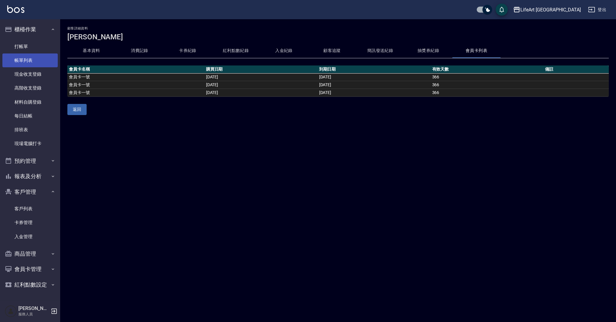
click at [33, 56] on link "帳單列表" at bounding box center [29, 61] width 55 height 14
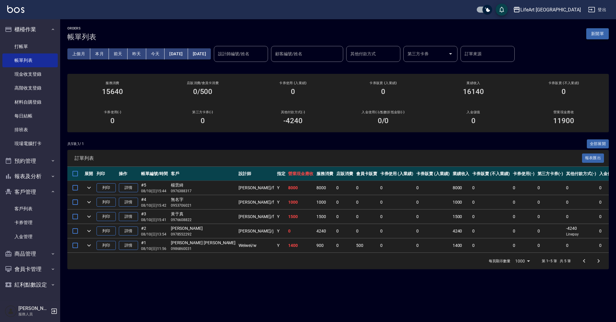
click at [593, 33] on button "新開單" at bounding box center [597, 33] width 23 height 11
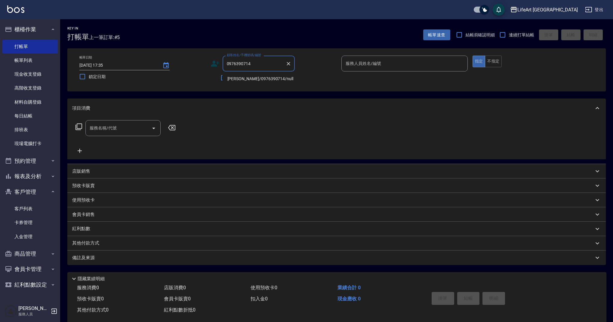
click at [267, 80] on li "[PERSON_NAME]/0976390714/null" at bounding box center [259, 79] width 72 height 10
type input "[PERSON_NAME]/0976390714/null"
click at [214, 64] on icon at bounding box center [213, 65] width 4 height 3
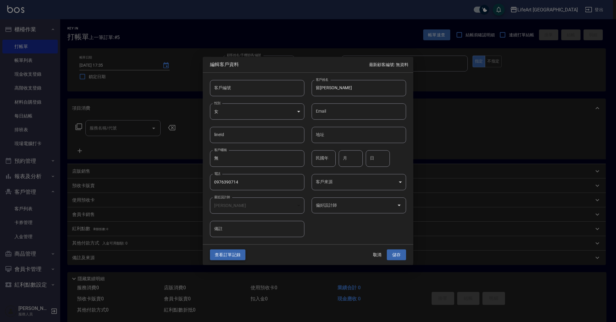
click at [240, 254] on button "查看訂單記錄" at bounding box center [227, 255] width 35 height 11
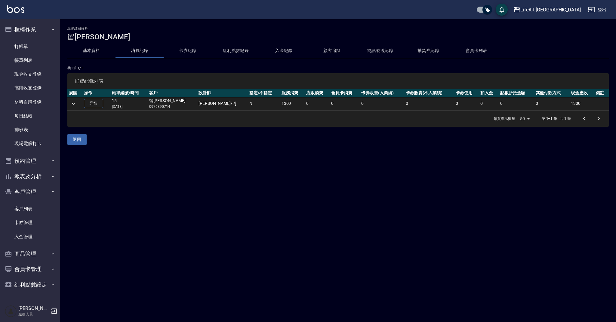
click at [212, 109] on td "[PERSON_NAME] / /j" at bounding box center [222, 103] width 51 height 13
click at [35, 57] on link "帳單列表" at bounding box center [29, 61] width 55 height 14
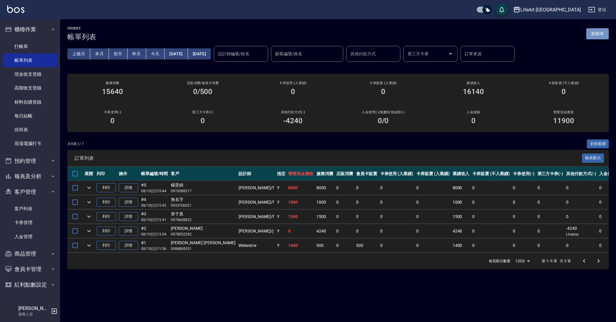
click at [596, 34] on button "新開單" at bounding box center [597, 33] width 23 height 11
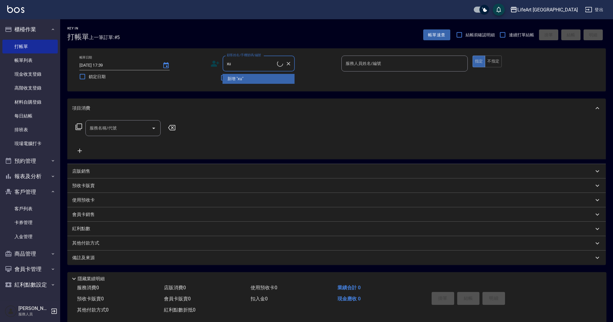
type input "x"
click at [249, 90] on li "[PERSON_NAME]/0983090218/null" at bounding box center [259, 89] width 72 height 10
type input "[PERSON_NAME]/0983090218/null"
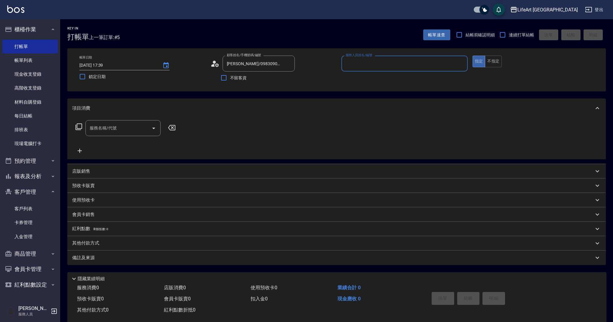
type input "Ashely-A"
click at [213, 64] on icon at bounding box center [215, 63] width 9 height 9
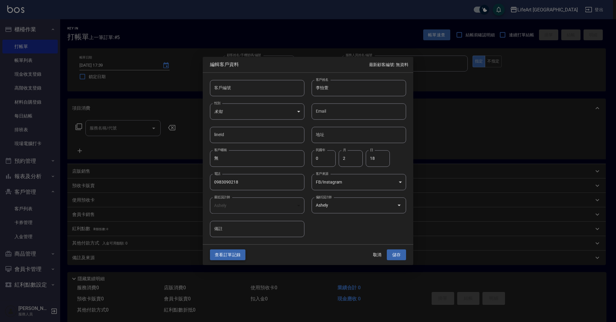
click at [227, 254] on button "查看訂單記錄" at bounding box center [227, 255] width 35 height 11
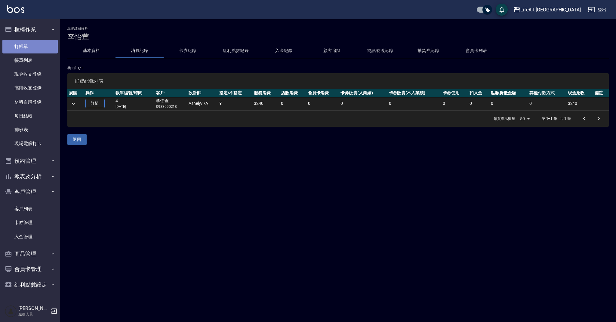
click at [35, 45] on link "打帳單" at bounding box center [29, 47] width 55 height 14
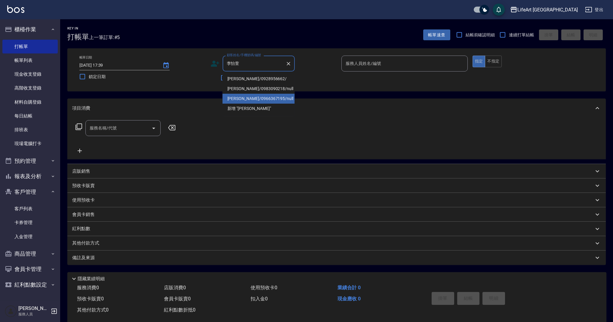
click at [253, 98] on li "[PERSON_NAME]/0966367195/null" at bounding box center [259, 99] width 72 height 10
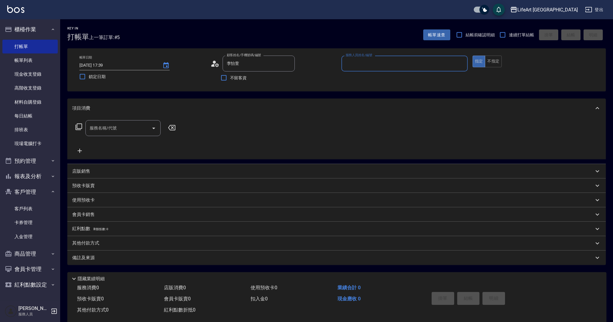
type input "[PERSON_NAME]/0966367195/null"
type input "Ashely-A"
click at [210, 67] on div "帳單日期 [DATE] 17:39 鎖定日期 顧客姓名/手機號碼/編號 [PERSON_NAME]/0966367195/null 顧客姓名/手機號碼/編號 …" at bounding box center [337, 70] width 524 height 29
click at [211, 66] on icon at bounding box center [213, 65] width 4 height 3
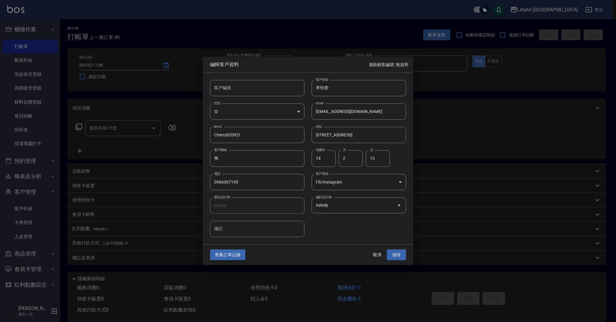
click at [227, 257] on button "查看訂單記錄" at bounding box center [227, 255] width 35 height 11
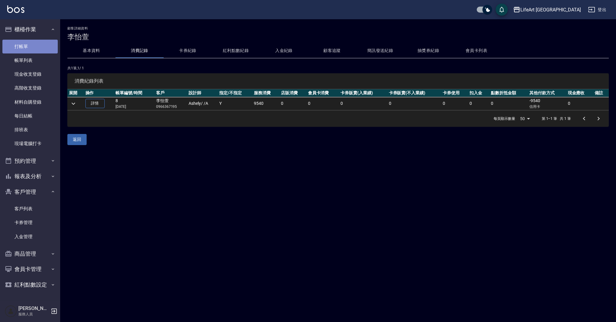
click at [27, 45] on link "打帳單" at bounding box center [29, 47] width 55 height 14
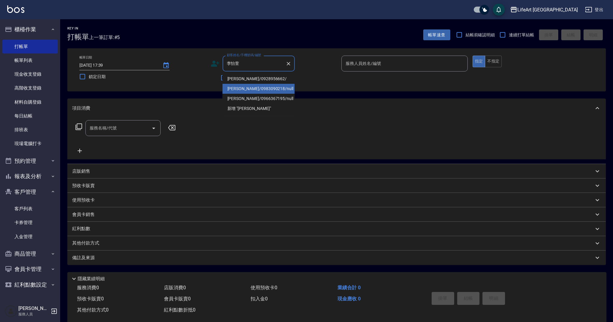
click at [252, 88] on li "[PERSON_NAME]/0983090218/null" at bounding box center [259, 89] width 72 height 10
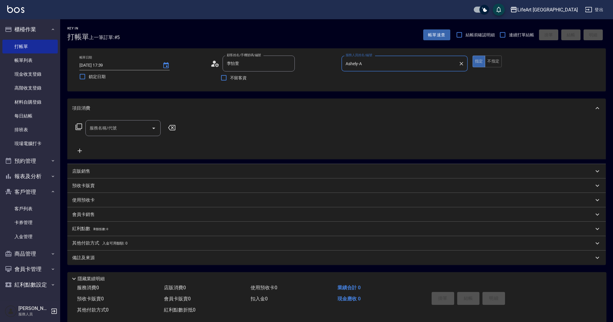
type input "[PERSON_NAME]/0983090218/null"
type input "Ashely-A"
click at [213, 63] on circle at bounding box center [214, 62] width 3 height 3
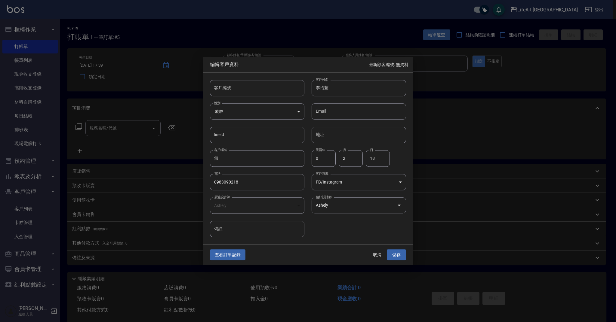
click at [346, 227] on div "客戶編號 客戶編號 客戶姓名 [PERSON_NAME]姓名 性別 未知 UNKNOWN 性別 Email Email lineId lineId 地址 地址…" at bounding box center [304, 155] width 203 height 165
click at [229, 253] on button "查看訂單記錄" at bounding box center [227, 255] width 35 height 11
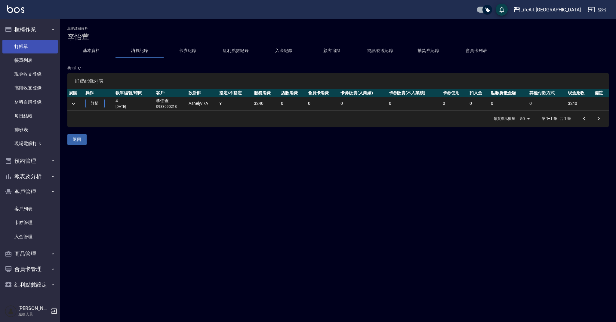
click at [29, 49] on link "打帳單" at bounding box center [29, 47] width 55 height 14
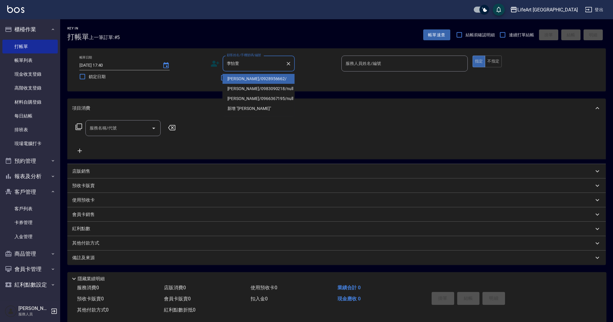
drag, startPoint x: 235, startPoint y: 80, endPoint x: 222, endPoint y: 67, distance: 17.7
click at [235, 80] on li "[PERSON_NAME]/0928956662/" at bounding box center [259, 79] width 72 height 10
type input "[PERSON_NAME]/0928956662/"
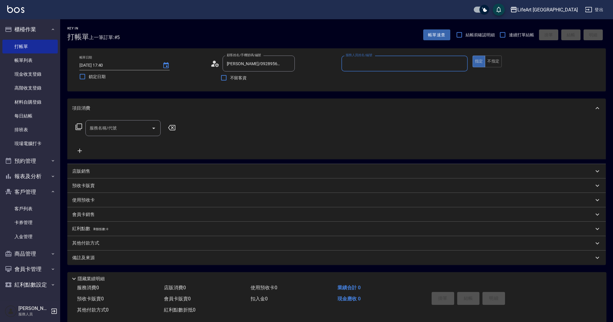
type input "Ashely-A"
click at [220, 65] on div "顧客姓名/手機號碼/編號 [PERSON_NAME]/0928956662/ 顧客姓名/手機號碼/編號" at bounding box center [274, 64] width 126 height 16
click at [213, 65] on icon at bounding box center [213, 65] width 4 height 3
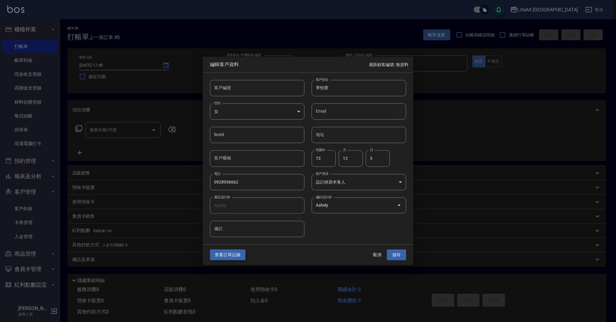
click at [237, 251] on button "查看訂單記錄" at bounding box center [227, 255] width 35 height 11
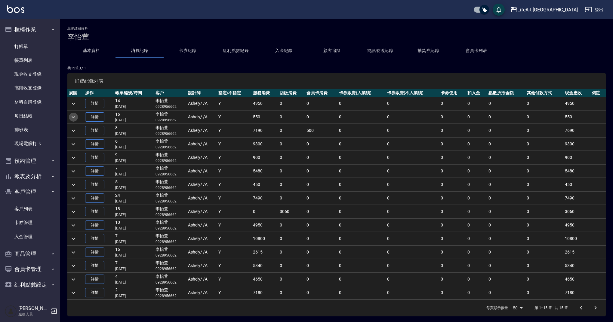
click at [72, 116] on icon "expand row" at bounding box center [73, 117] width 7 height 7
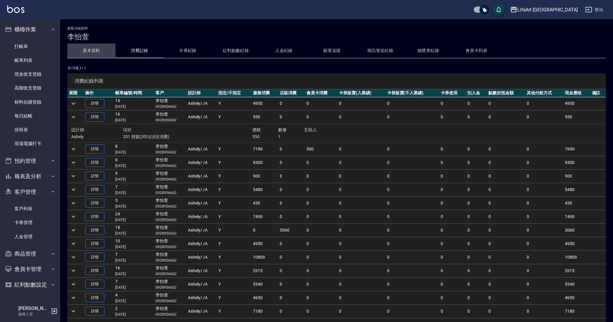
click at [88, 47] on button "基本資料" at bounding box center [91, 51] width 48 height 14
